Goal: Transaction & Acquisition: Purchase product/service

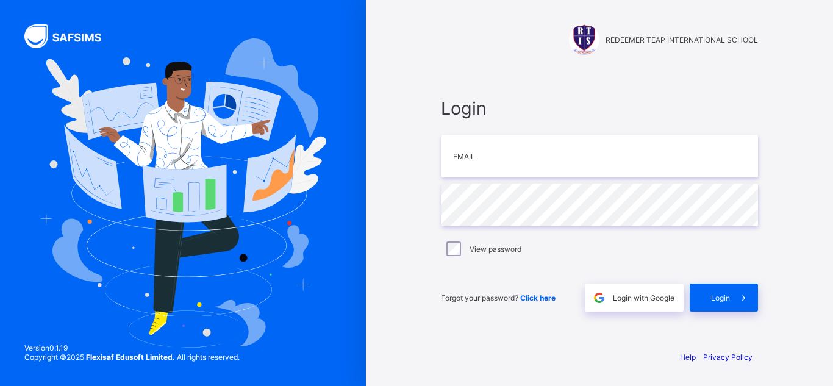
click at [461, 164] on input "email" at bounding box center [599, 156] width 317 height 43
type input "**********"
click at [499, 159] on input "email" at bounding box center [599, 156] width 317 height 43
type input "**********"
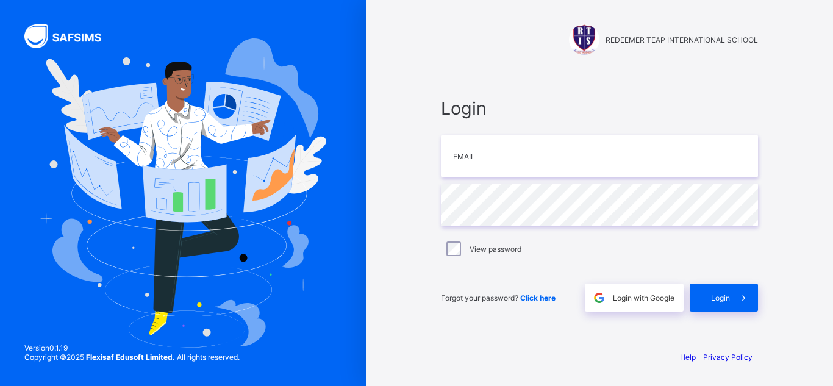
type input "**********"
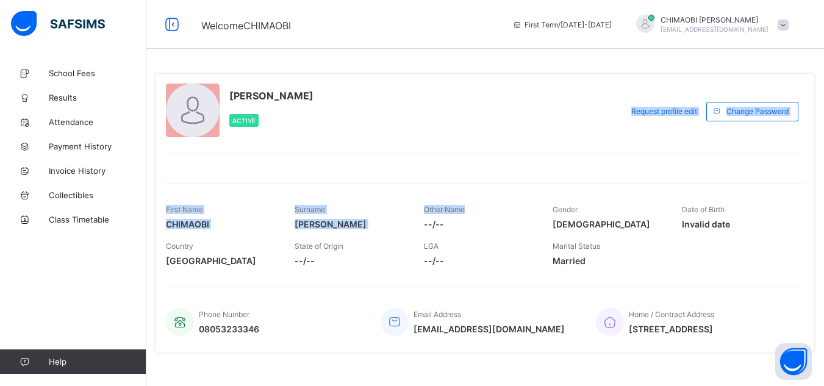
drag, startPoint x: 520, startPoint y: 181, endPoint x: 405, endPoint y: 115, distance: 132.3
click at [405, 115] on div "[PERSON_NAME] Active Request profile edit Change email Change Password First Na…" at bounding box center [486, 212] width 660 height 279
click at [405, 115] on div "[PERSON_NAME] Active" at bounding box center [391, 112] width 450 height 56
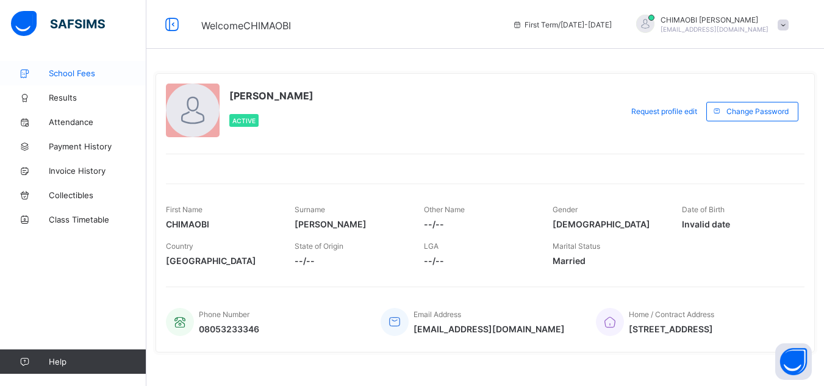
click at [64, 70] on span "School Fees" at bounding box center [98, 73] width 98 height 10
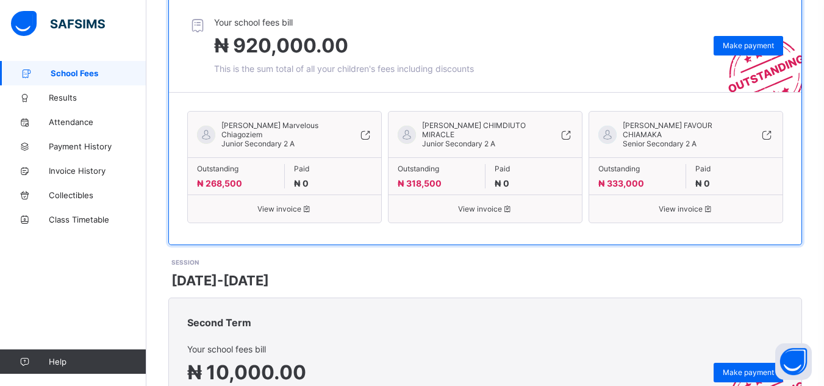
scroll to position [254, 0]
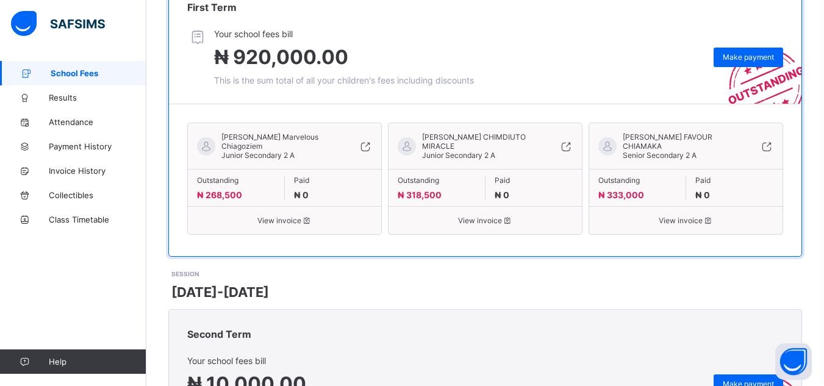
click at [270, 220] on span "View invoice" at bounding box center [284, 220] width 175 height 9
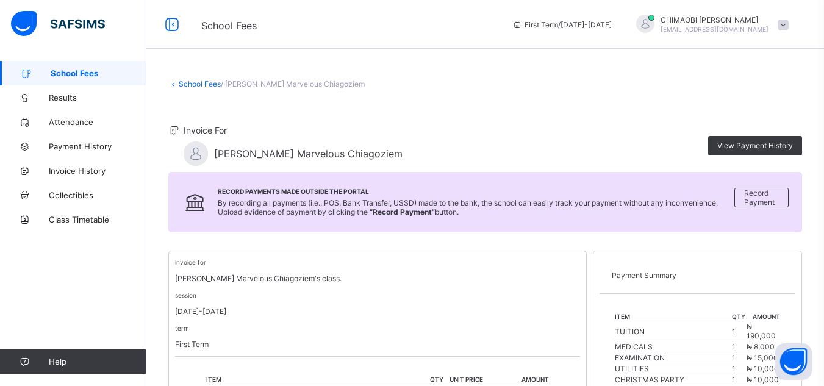
click at [68, 71] on span "School Fees" at bounding box center [99, 73] width 96 height 10
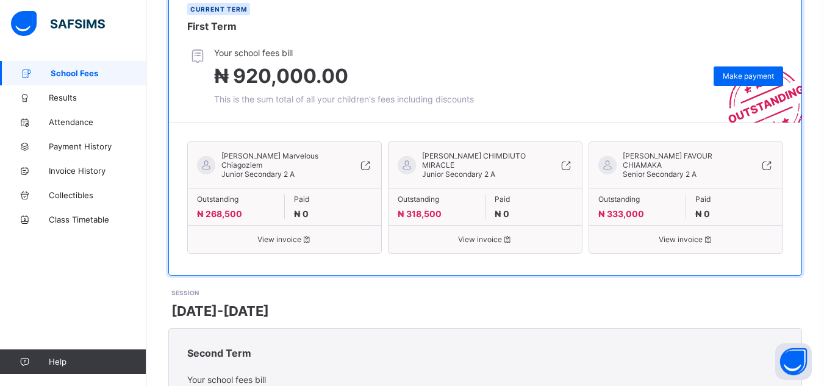
scroll to position [243, 0]
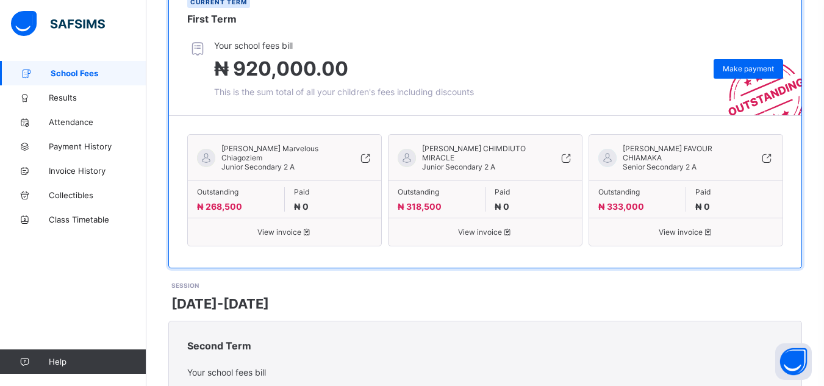
click at [478, 229] on span "View invoice" at bounding box center [485, 232] width 175 height 9
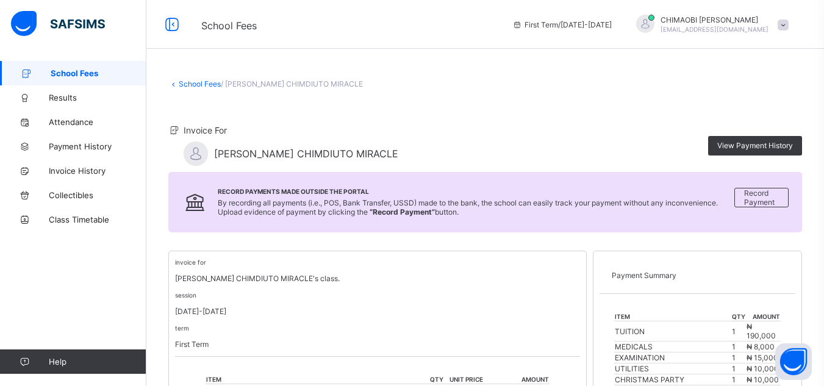
click at [77, 70] on span "School Fees" at bounding box center [99, 73] width 96 height 10
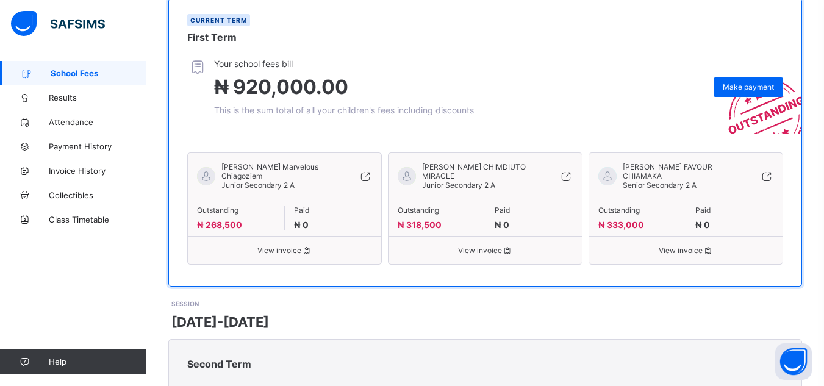
scroll to position [225, 0]
click at [287, 254] on div "[PERSON_NAME] Marvelous Chiagoziem Junior Secondary 2 A Outstanding ₦ 268,500 P…" at bounding box center [284, 208] width 195 height 112
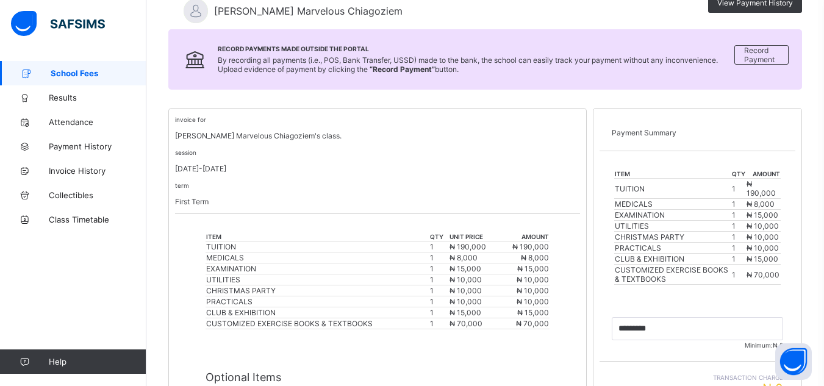
scroll to position [134, 0]
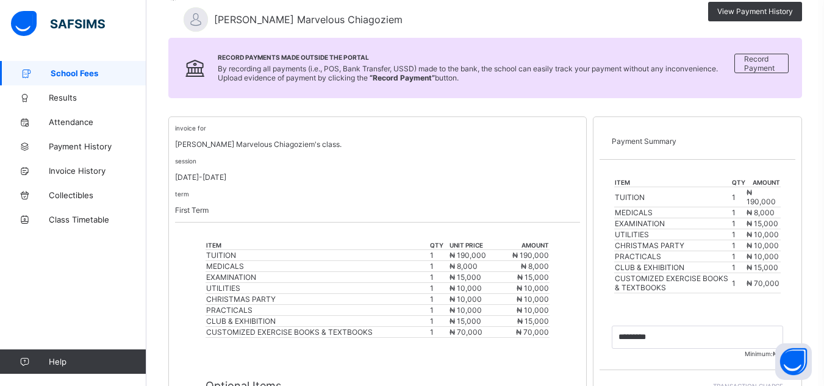
click at [65, 72] on span "School Fees" at bounding box center [99, 73] width 96 height 10
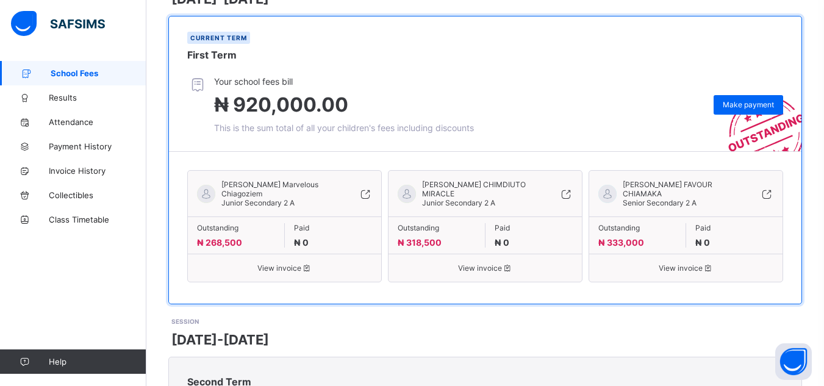
scroll to position [210, 0]
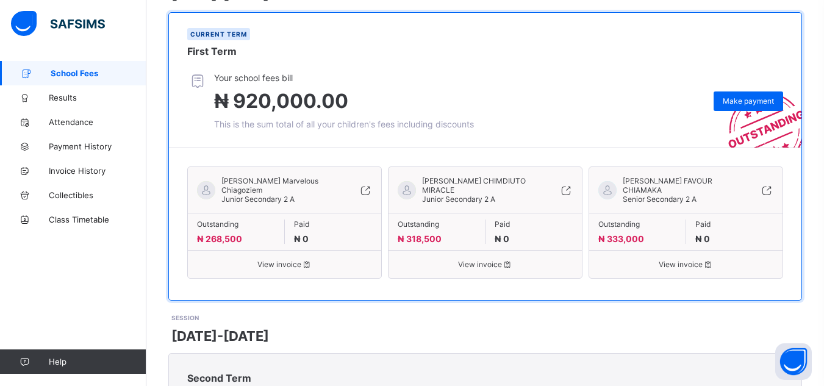
click at [688, 270] on div "[PERSON_NAME] FAVOUR CHIAMAKA Senior Secondary 2 A Outstanding ₦ 333,000 Paid ₦…" at bounding box center [686, 223] width 195 height 112
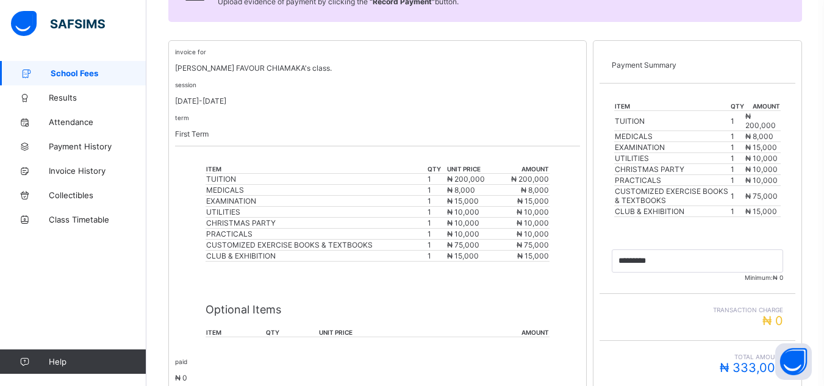
click at [67, 74] on span "School Fees" at bounding box center [99, 73] width 96 height 10
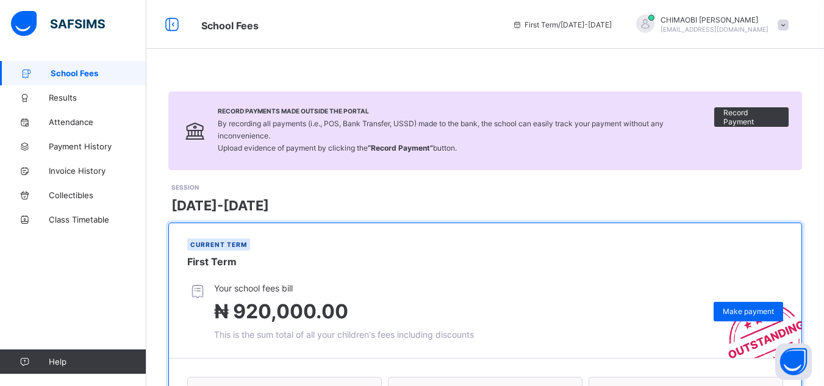
click at [145, 68] on link "School Fees" at bounding box center [73, 73] width 146 height 24
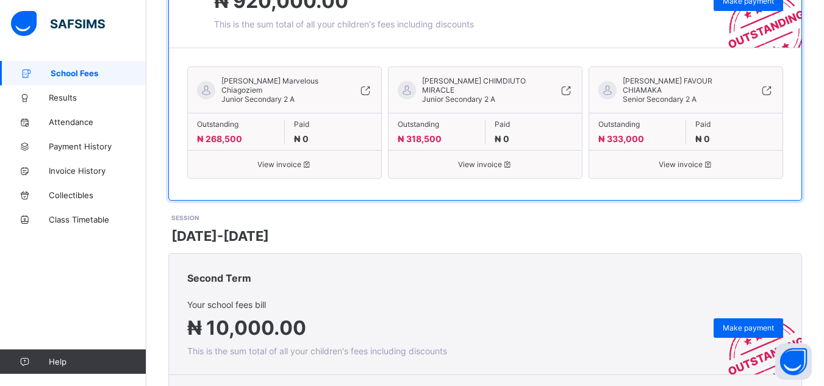
scroll to position [285, 0]
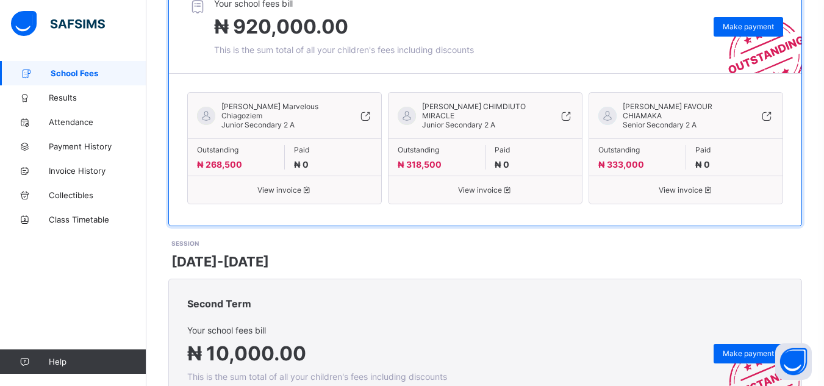
click at [481, 189] on span "View invoice" at bounding box center [485, 189] width 175 height 9
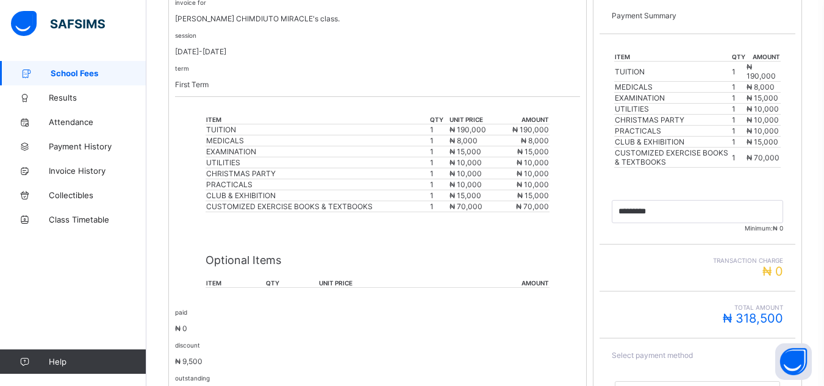
scroll to position [256, 0]
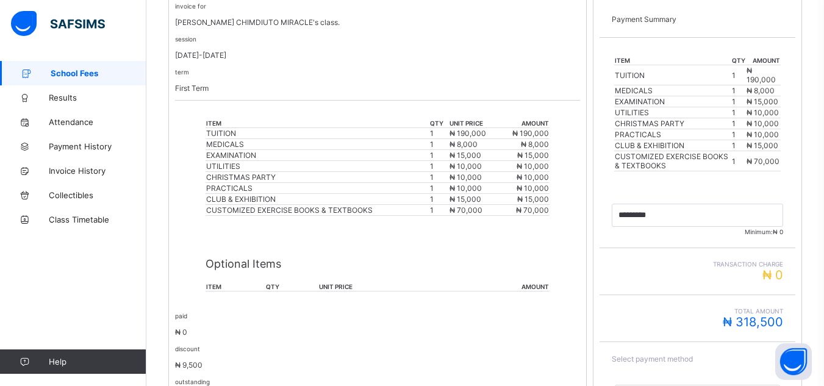
click at [78, 73] on span "School Fees" at bounding box center [99, 73] width 96 height 10
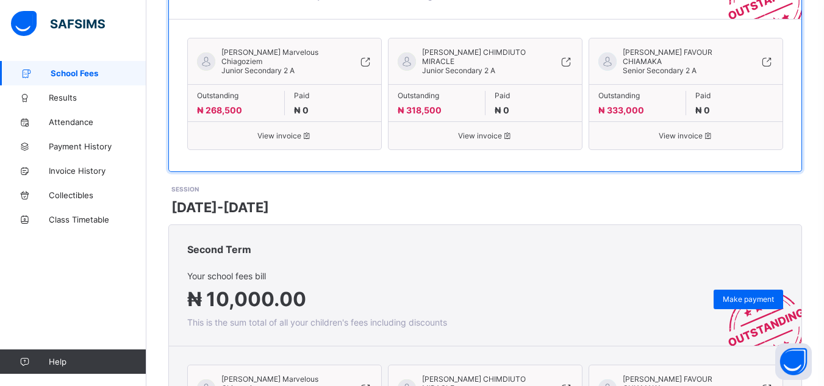
scroll to position [318, 0]
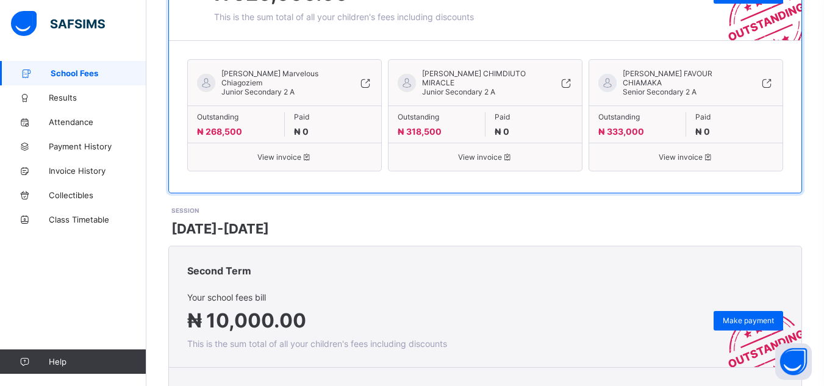
click at [278, 157] on span "View invoice" at bounding box center [284, 157] width 175 height 9
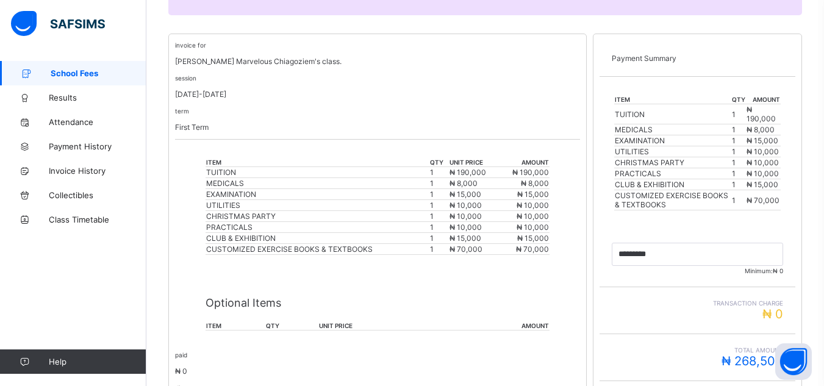
scroll to position [213, 0]
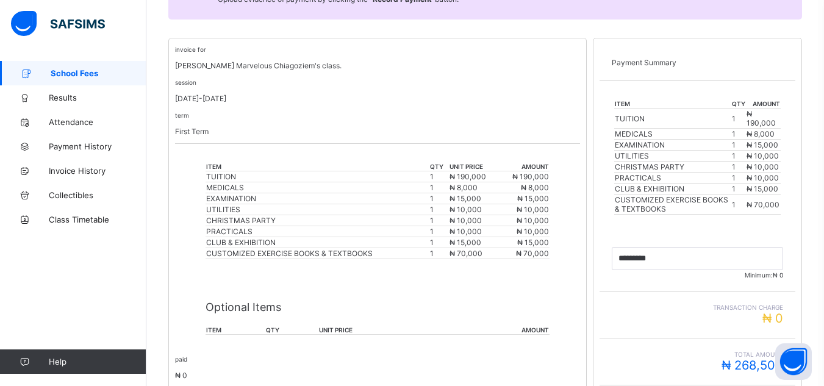
click at [82, 75] on span "School Fees" at bounding box center [99, 73] width 96 height 10
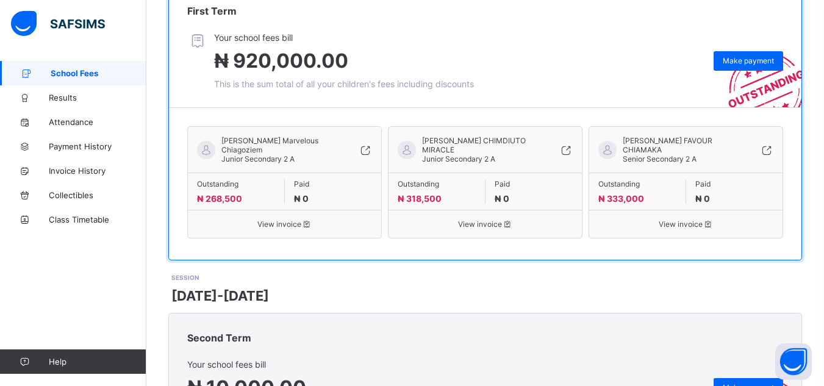
scroll to position [270, 0]
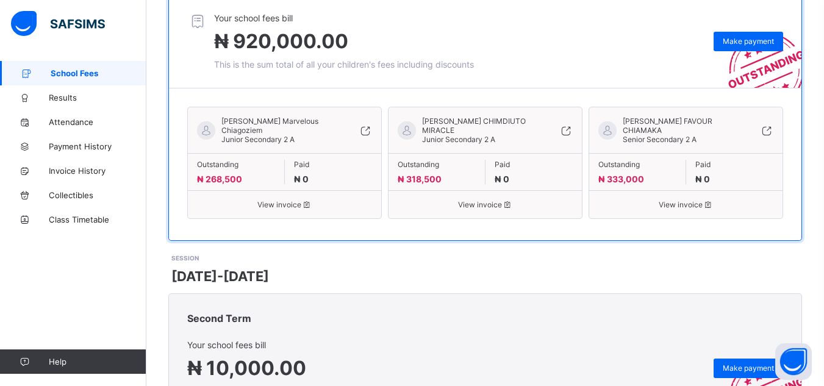
click at [697, 206] on span "View invoice" at bounding box center [686, 204] width 175 height 9
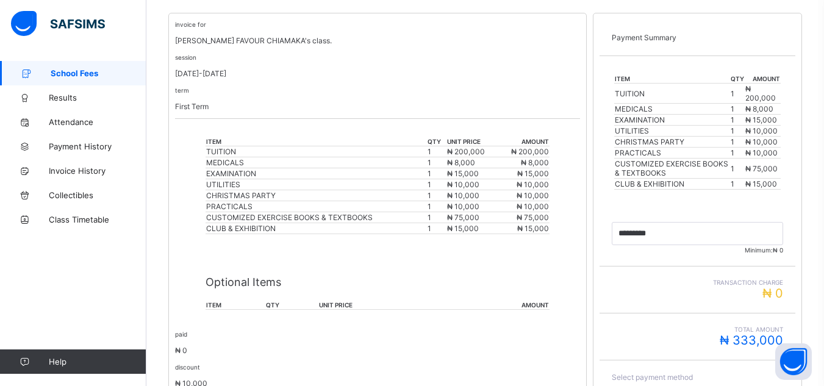
scroll to position [237, 0]
click at [84, 70] on span "School Fees" at bounding box center [99, 73] width 96 height 10
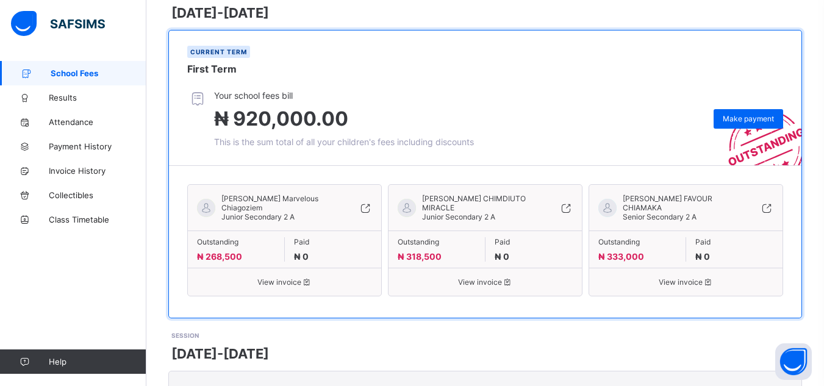
scroll to position [192, 0]
click at [741, 113] on div "Make payment" at bounding box center [749, 120] width 70 height 20
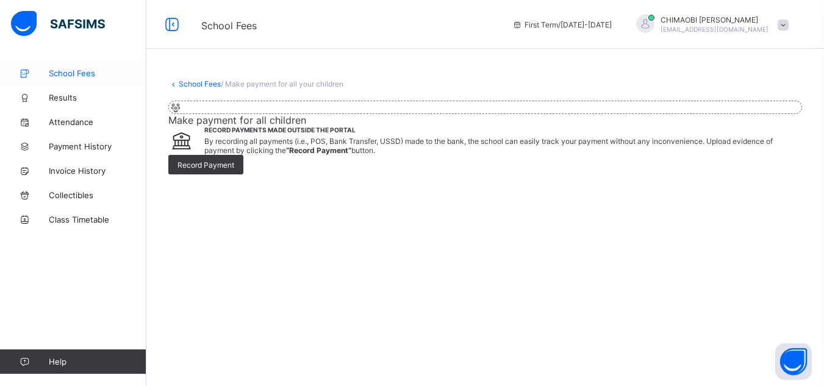
click at [66, 70] on span "School Fees" at bounding box center [98, 73] width 98 height 10
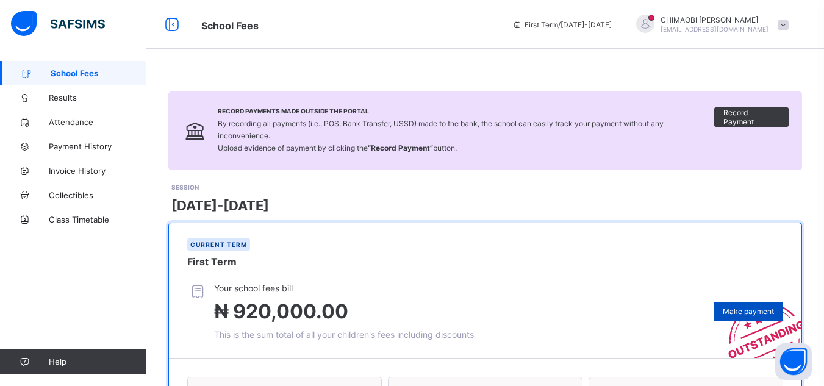
click at [746, 309] on span "Make payment" at bounding box center [748, 311] width 51 height 9
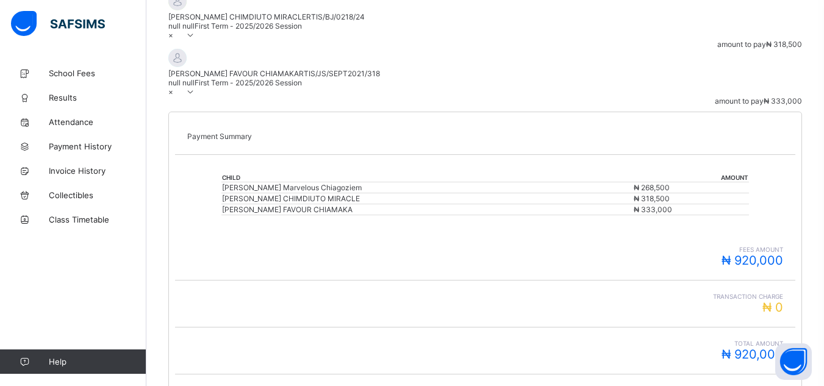
scroll to position [262, 0]
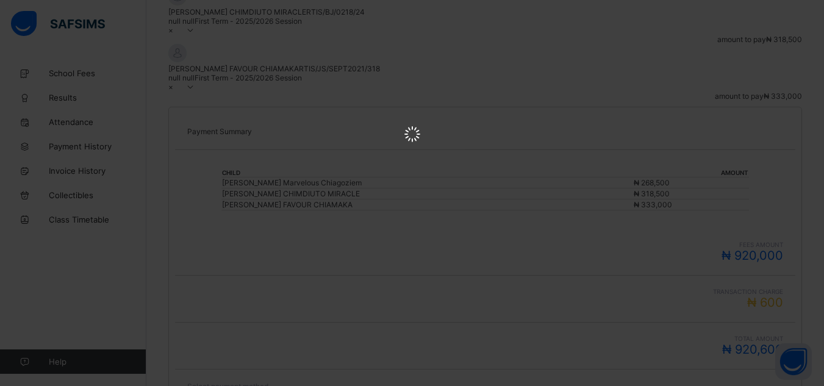
scroll to position [0, 0]
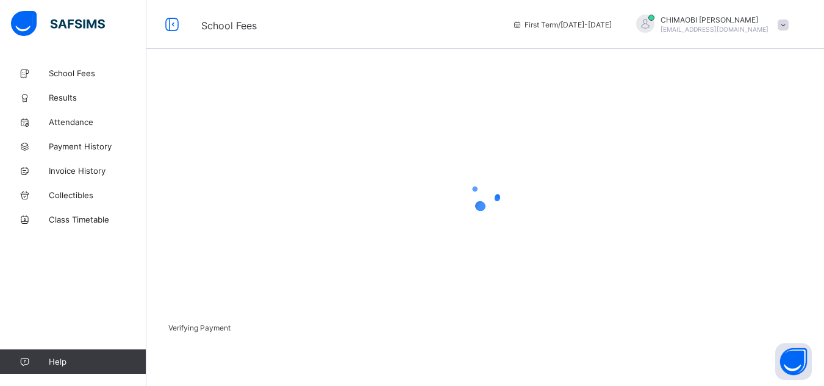
scroll to position [81, 0]
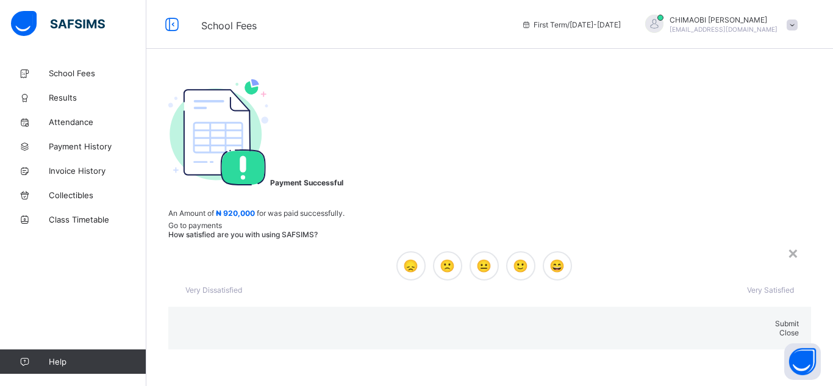
click at [780, 328] on span "Close" at bounding box center [790, 332] width 20 height 9
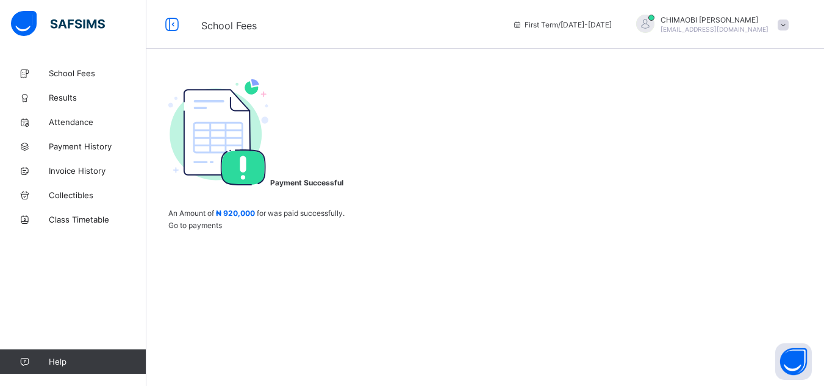
click at [222, 230] on span "Go to payments" at bounding box center [195, 225] width 54 height 9
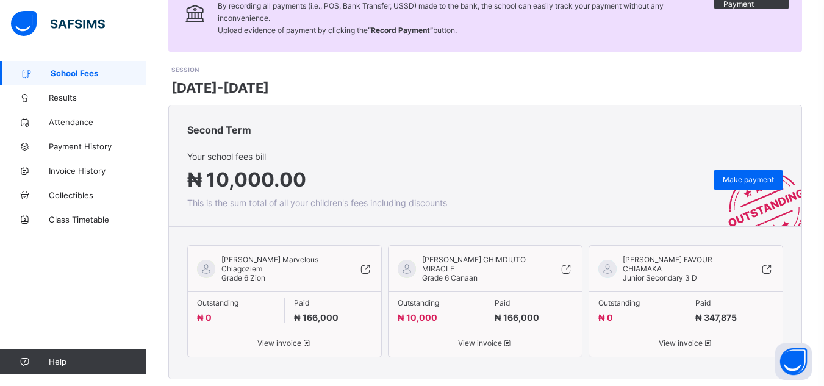
scroll to position [142, 0]
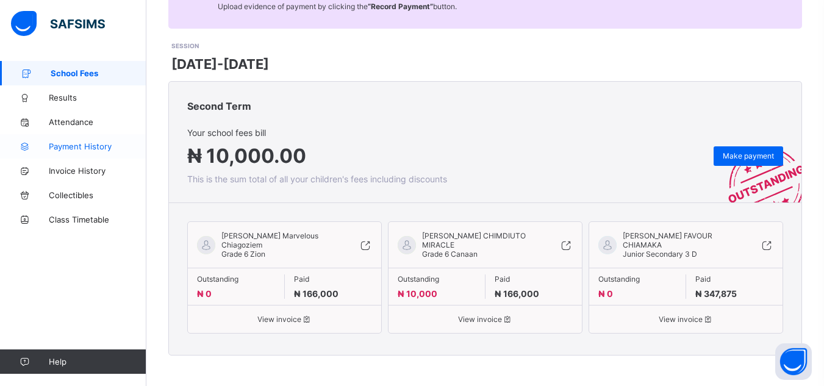
click at [94, 151] on span "Payment History" at bounding box center [98, 147] width 98 height 10
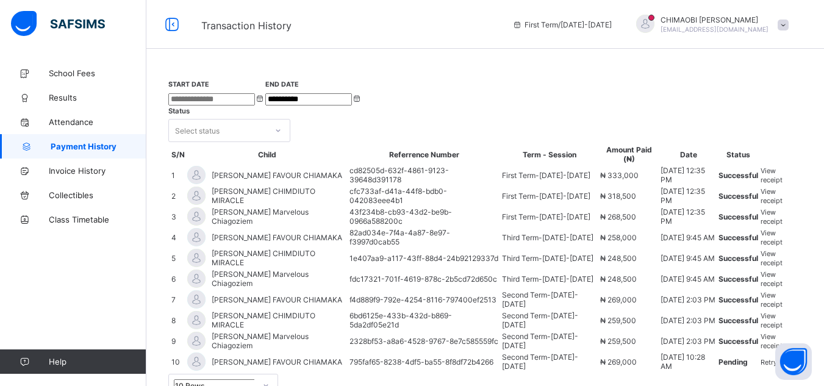
click at [778, 184] on span "View receipt" at bounding box center [772, 176] width 22 height 18
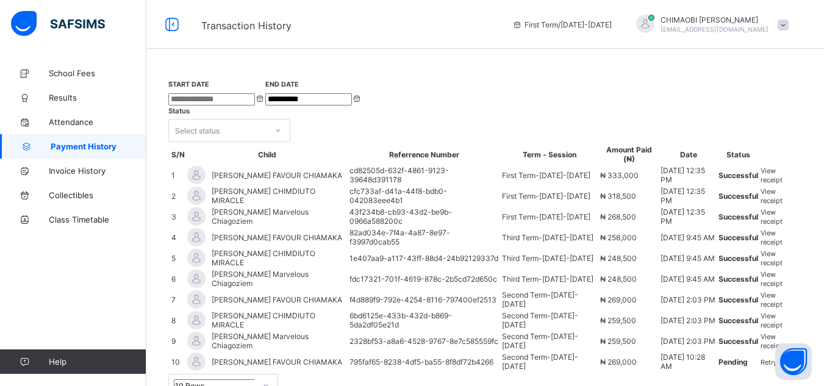
click at [772, 205] on span "View receipt" at bounding box center [772, 196] width 22 height 18
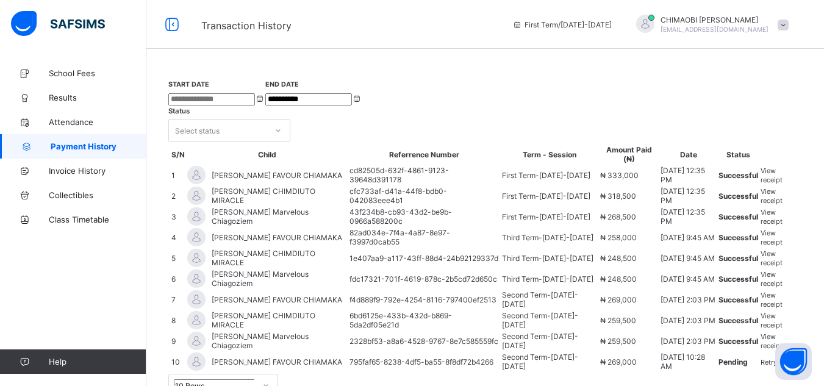
click at [777, 226] on span "View receipt" at bounding box center [772, 217] width 22 height 18
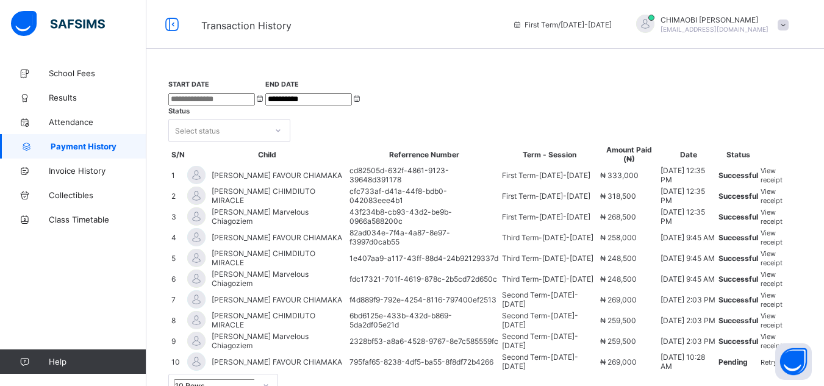
click at [771, 184] on span "View receipt" at bounding box center [772, 176] width 22 height 18
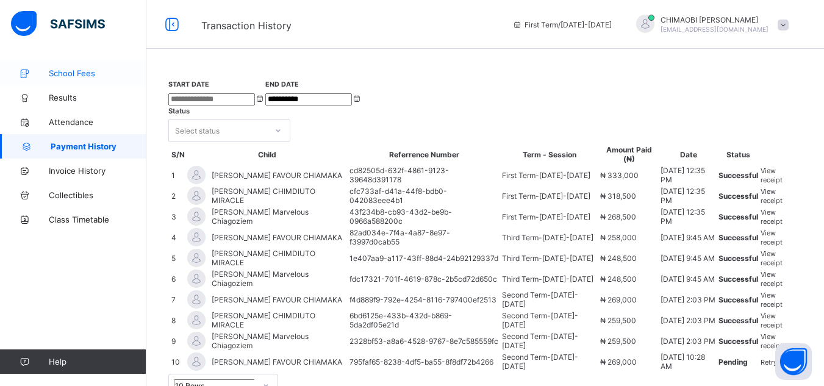
click at [67, 70] on span "School Fees" at bounding box center [98, 73] width 98 height 10
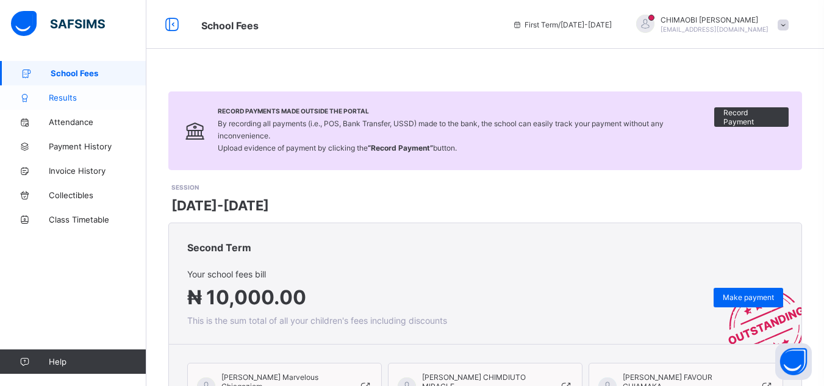
click at [59, 96] on span "Results" at bounding box center [98, 98] width 98 height 10
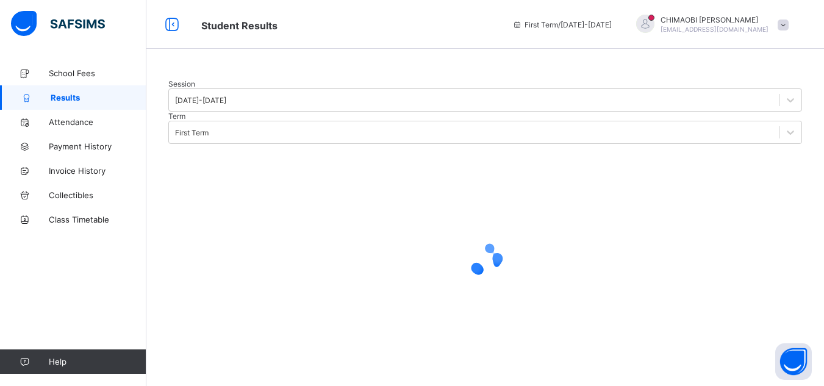
click at [789, 24] on span at bounding box center [783, 25] width 11 height 11
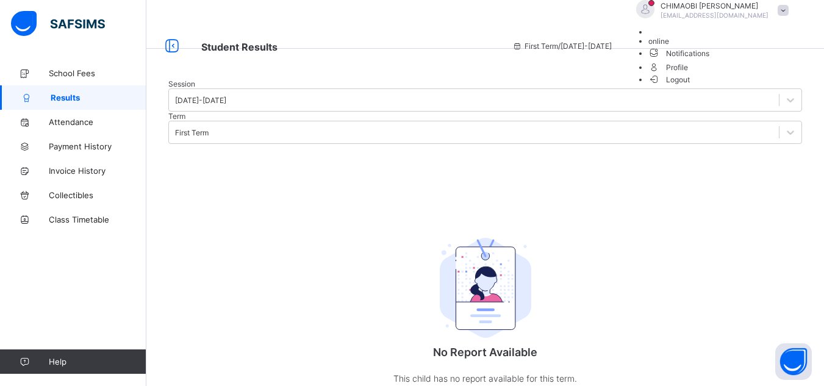
click at [691, 86] on span "Logout" at bounding box center [670, 79] width 42 height 13
